Goal: Find specific fact: Find specific fact

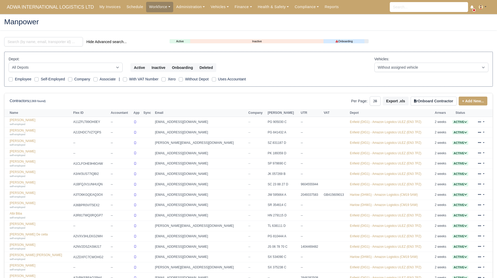
select select "25"
click at [49, 44] on input "search" at bounding box center [43, 41] width 79 height 9
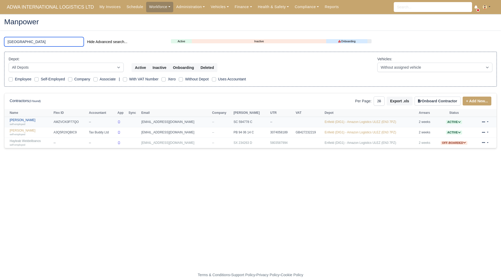
type input "liban"
click at [20, 119] on link "Liban Ali self-employed" at bounding box center [30, 122] width 41 height 8
select select "25"
click at [28, 132] on link "Liban Hassan Adan self-employed" at bounding box center [30, 133] width 41 height 8
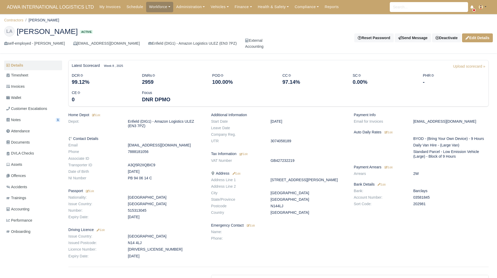
click at [280, 159] on dd "GB427232219" at bounding box center [308, 160] width 83 height 4
copy dd "GB427232219"
click at [22, 20] on link "Contractors" at bounding box center [13, 20] width 19 height 4
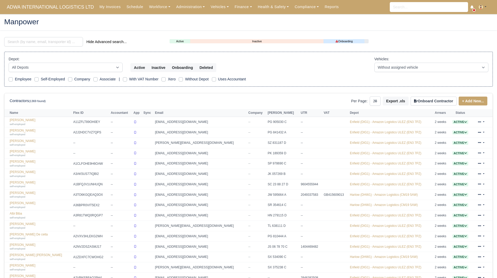
select select "25"
click at [32, 44] on input "search" at bounding box center [43, 41] width 79 height 9
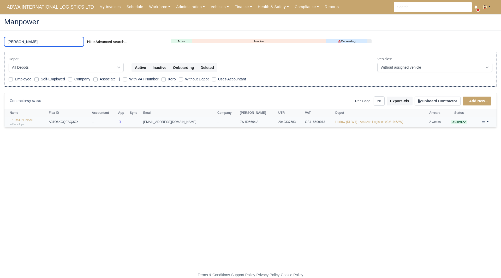
type input "ahmet"
click at [304, 122] on td "GB415609013" at bounding box center [319, 122] width 30 height 10
copy td "GB415609013"
click at [29, 119] on link "Ahmet Hussein self-employed" at bounding box center [28, 122] width 37 height 8
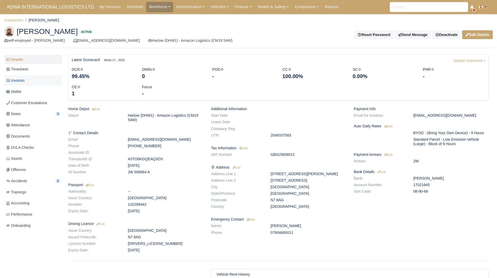
click at [33, 78] on link "Invoices" at bounding box center [33, 80] width 58 height 10
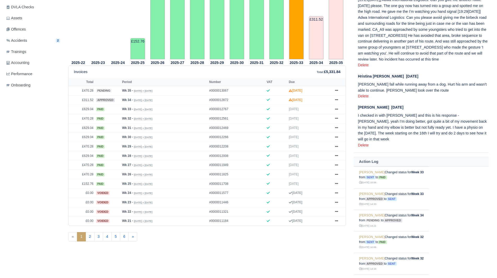
scroll to position [140, 0]
click at [336, 183] on icon at bounding box center [336, 183] width 3 height 3
click at [322, 193] on link "Show Invoice" at bounding box center [317, 193] width 46 height 11
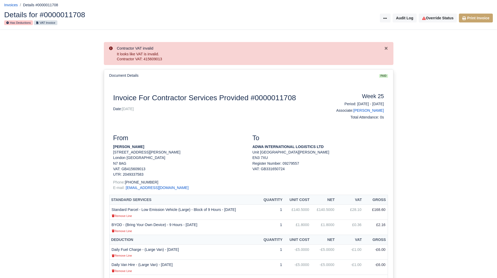
scroll to position [15, 0]
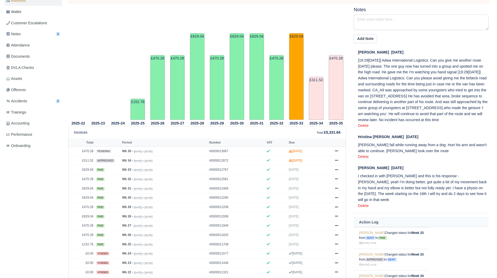
scroll to position [80, 0]
click at [337, 161] on icon at bounding box center [336, 159] width 3 height 3
click at [326, 169] on link "Show Invoice" at bounding box center [317, 169] width 46 height 11
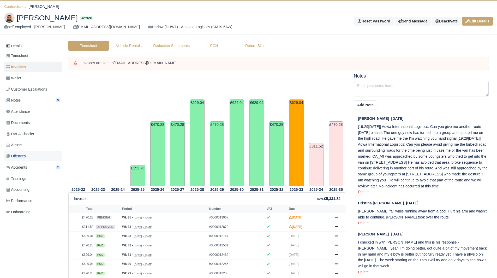
scroll to position [10, 0]
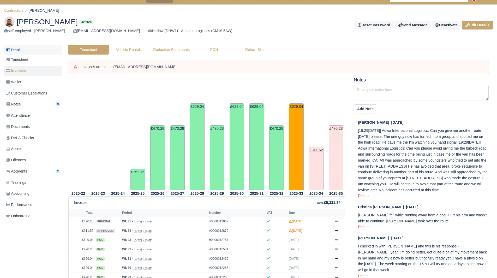
click at [29, 48] on link "Details" at bounding box center [33, 50] width 58 height 10
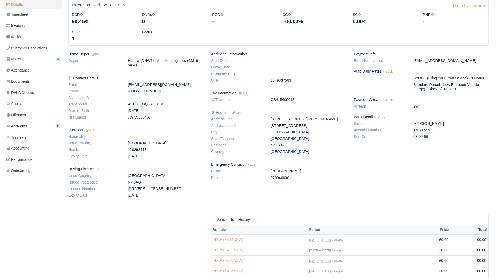
scroll to position [55, 0]
click at [283, 97] on div "Additional Information Start Date Leave Date Company Reg. UTR 2049337583 Tax In…" at bounding box center [278, 126] width 143 height 148
click at [247, 94] on small "Edit" at bounding box center [244, 93] width 8 height 3
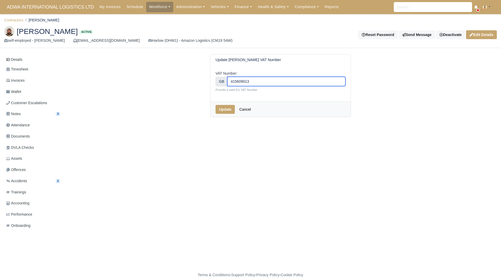
drag, startPoint x: 259, startPoint y: 85, endPoint x: 213, endPoint y: 84, distance: 46.2
click at [213, 84] on div "VAT Number: GB 415609013 Provide a valid EU VAT Number" at bounding box center [280, 83] width 140 height 36
click at [221, 109] on button "Update" at bounding box center [225, 109] width 19 height 9
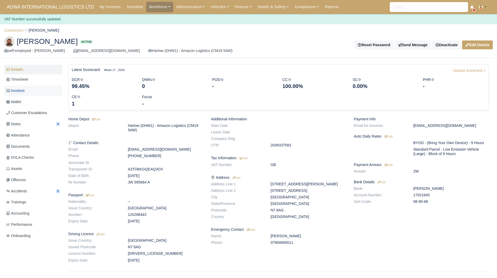
click at [39, 91] on link "Invoices" at bounding box center [33, 91] width 58 height 10
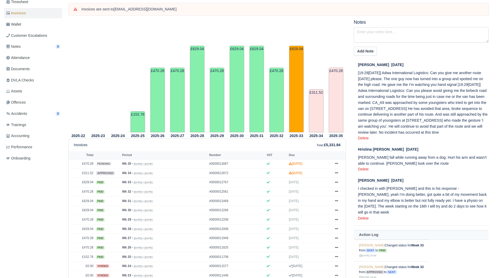
scroll to position [68, 0]
click at [334, 174] on link at bounding box center [337, 173] width 8 height 7
click at [325, 181] on link "Show Invoice" at bounding box center [317, 182] width 46 height 11
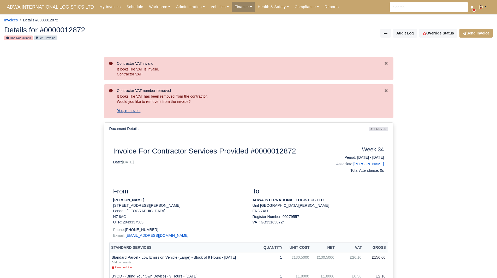
click at [124, 109] on button "Yes, remove it" at bounding box center [129, 110] width 24 height 9
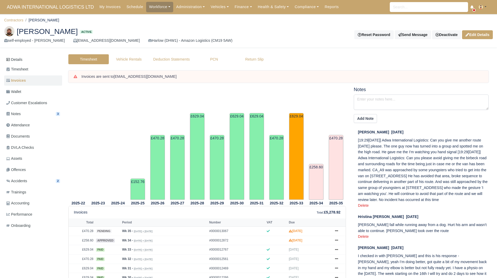
scroll to position [68, 0]
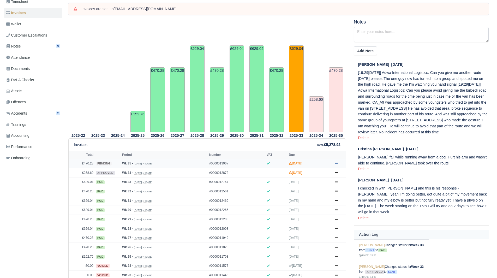
click at [338, 166] on link at bounding box center [337, 163] width 8 height 7
click at [324, 173] on link "Show Invoice" at bounding box center [317, 173] width 46 height 11
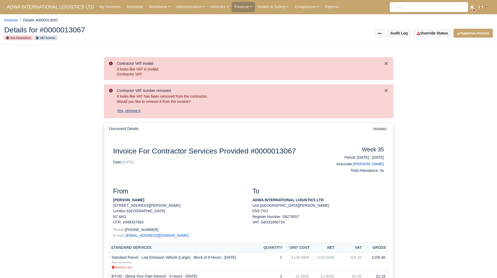
click at [131, 111] on button "Yes, remove it" at bounding box center [129, 110] width 24 height 9
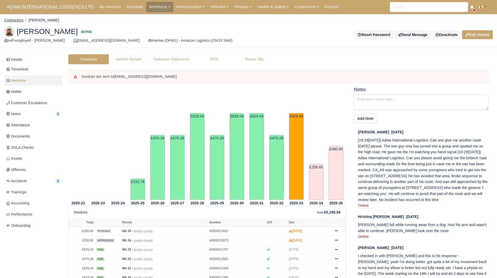
click at [20, 20] on link "Contractors" at bounding box center [13, 20] width 19 height 4
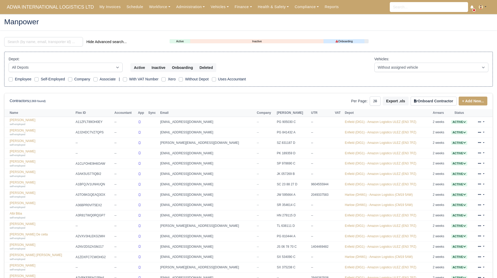
select select "25"
click at [22, 43] on input "search" at bounding box center [43, 41] width 79 height 9
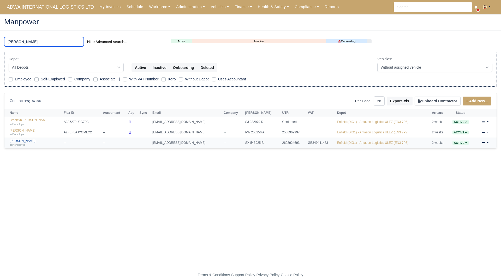
type input "jean"
click at [27, 141] on link "Jean Joel Banbuck self-employed" at bounding box center [35, 143] width 51 height 8
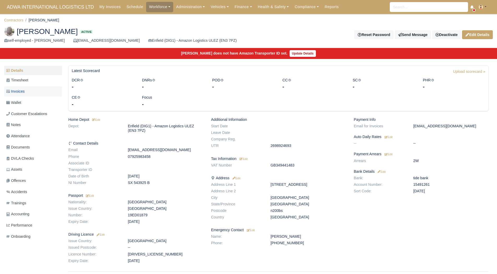
click at [31, 90] on link "Invoices" at bounding box center [33, 91] width 58 height 10
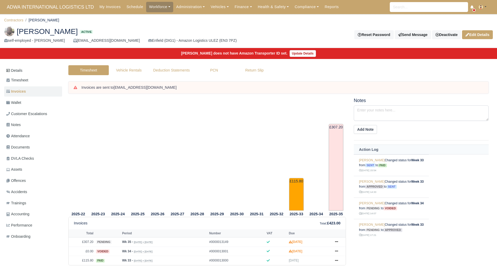
scroll to position [10, 0]
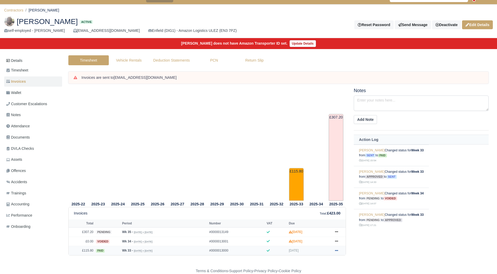
click at [338, 252] on link at bounding box center [337, 250] width 8 height 7
click at [325, 220] on link "Show Invoice" at bounding box center [317, 218] width 46 height 11
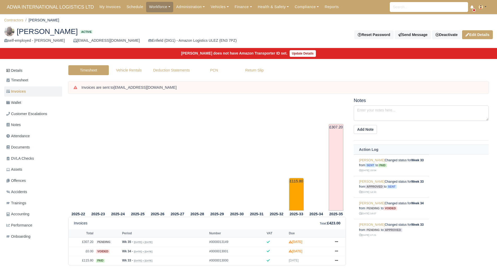
scroll to position [10, 0]
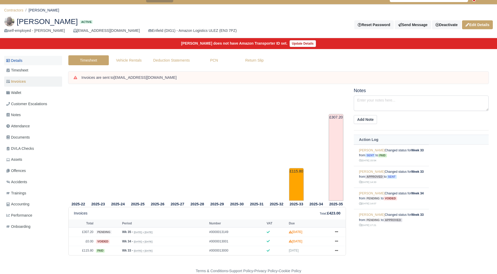
click at [33, 61] on link "Details" at bounding box center [33, 61] width 58 height 10
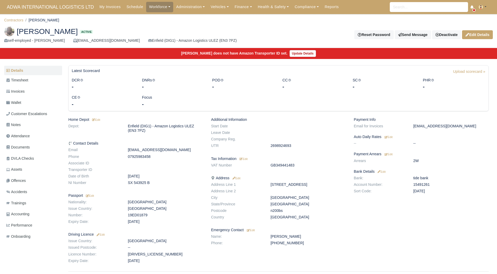
click at [282, 167] on dd "GB349441483" at bounding box center [308, 165] width 83 height 4
copy dd "GB349441483"
